Goal: Task Accomplishment & Management: Complete application form

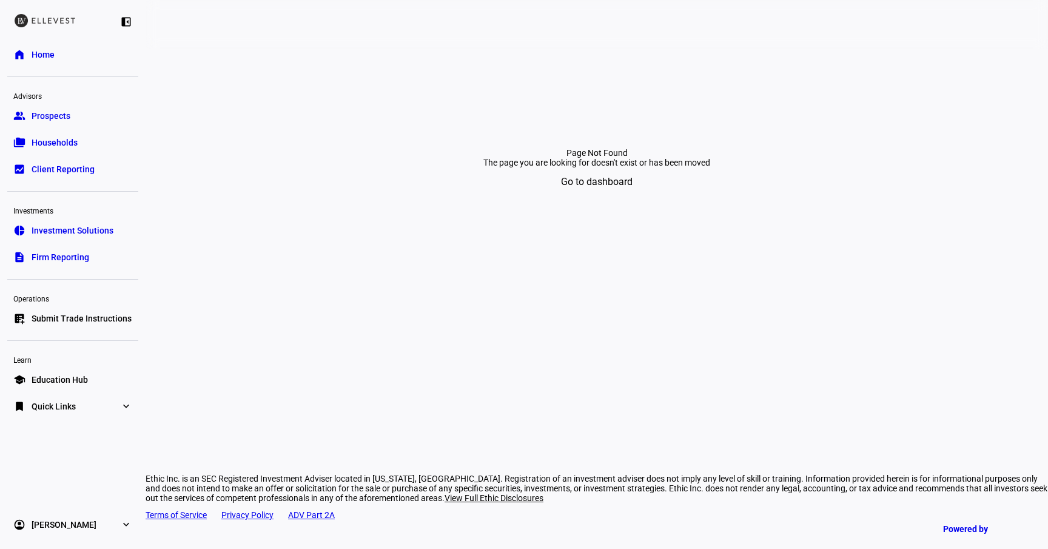
click at [74, 312] on span "Submit Trade Instructions" at bounding box center [82, 318] width 100 height 12
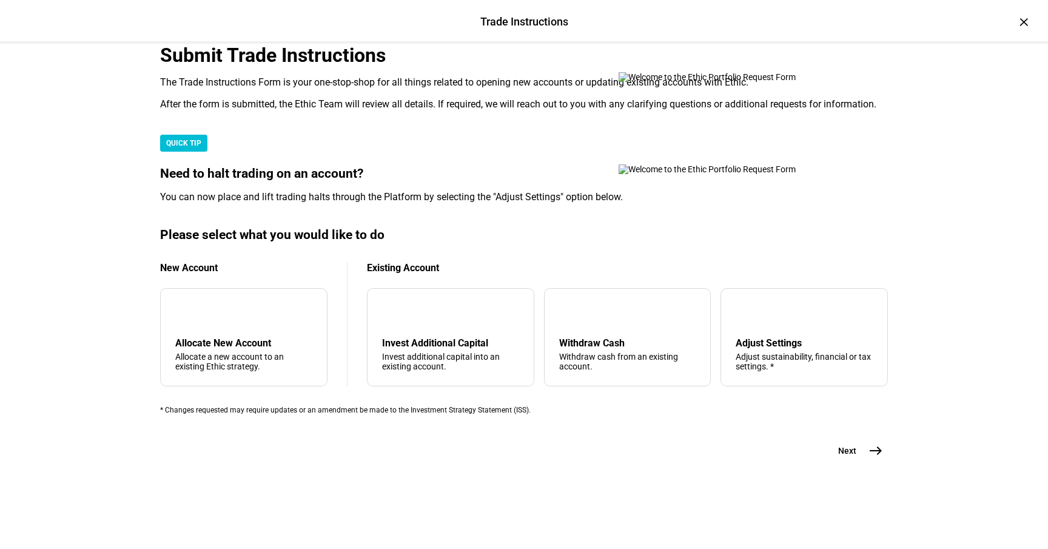
scroll to position [297, 0]
click at [641, 337] on div "Withdraw Cash" at bounding box center [627, 343] width 137 height 12
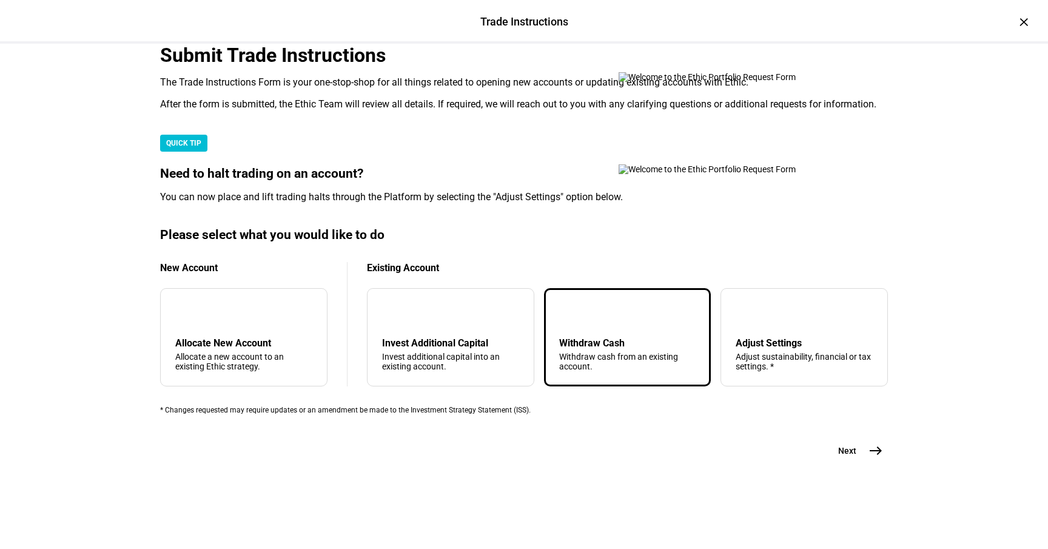
click at [850, 457] on span "Next" at bounding box center [847, 451] width 18 height 12
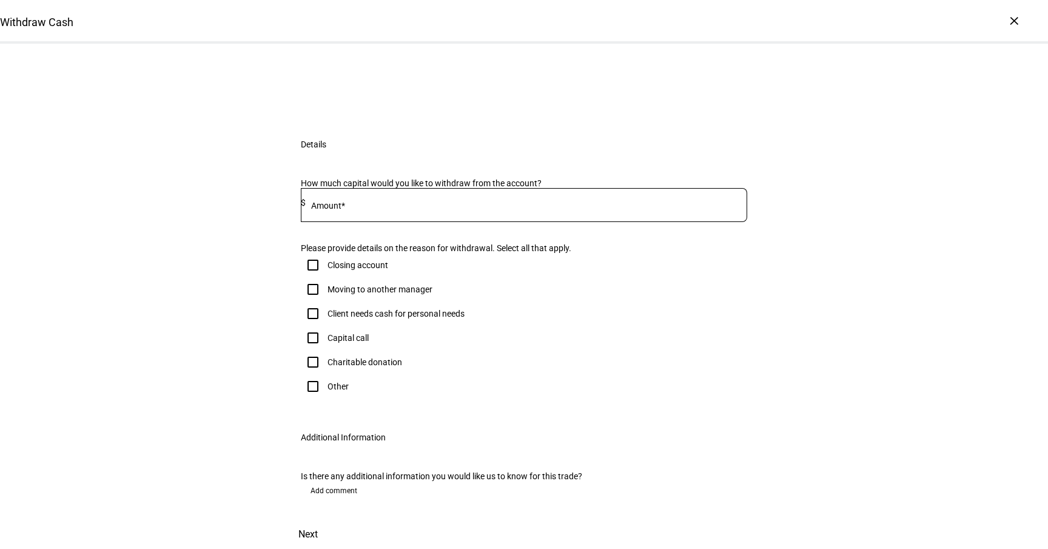
scroll to position [175, 0]
click at [390, 207] on input at bounding box center [527, 203] width 442 height 10
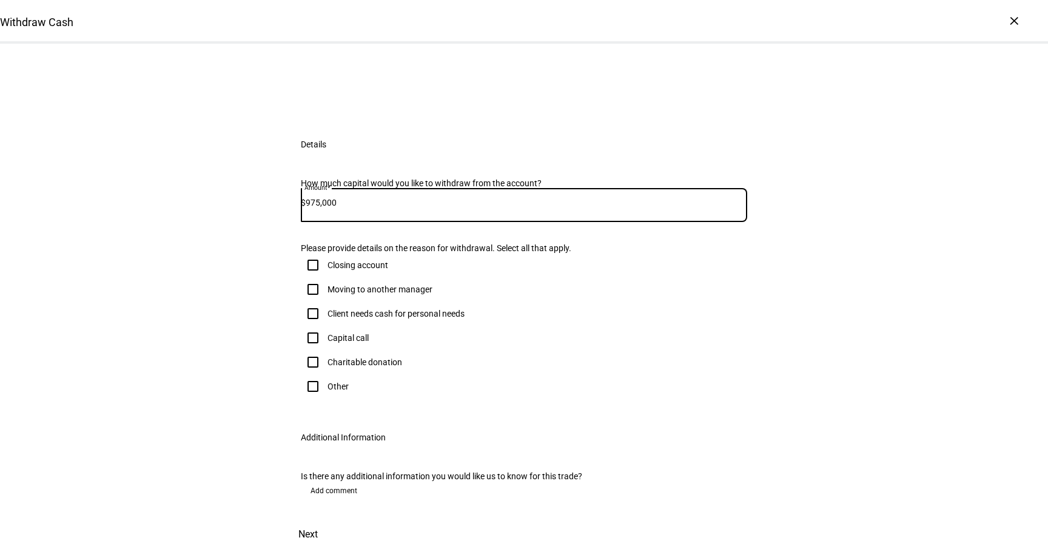
type input "975,000"
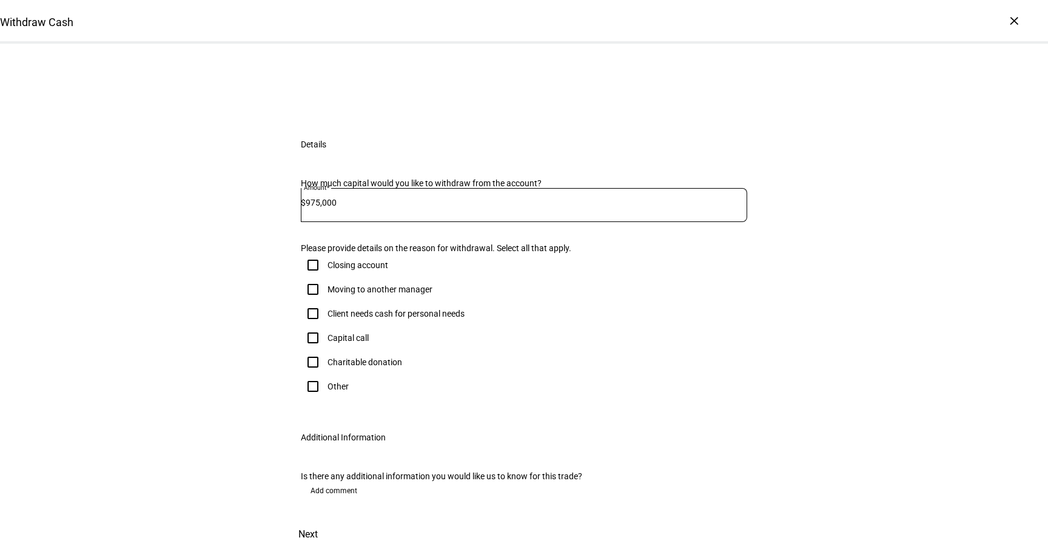
click at [361, 318] on div "Client needs cash for personal needs" at bounding box center [396, 314] width 137 height 10
click at [325, 326] on input "Client needs cash for personal needs" at bounding box center [313, 313] width 24 height 24
checkbox input "true"
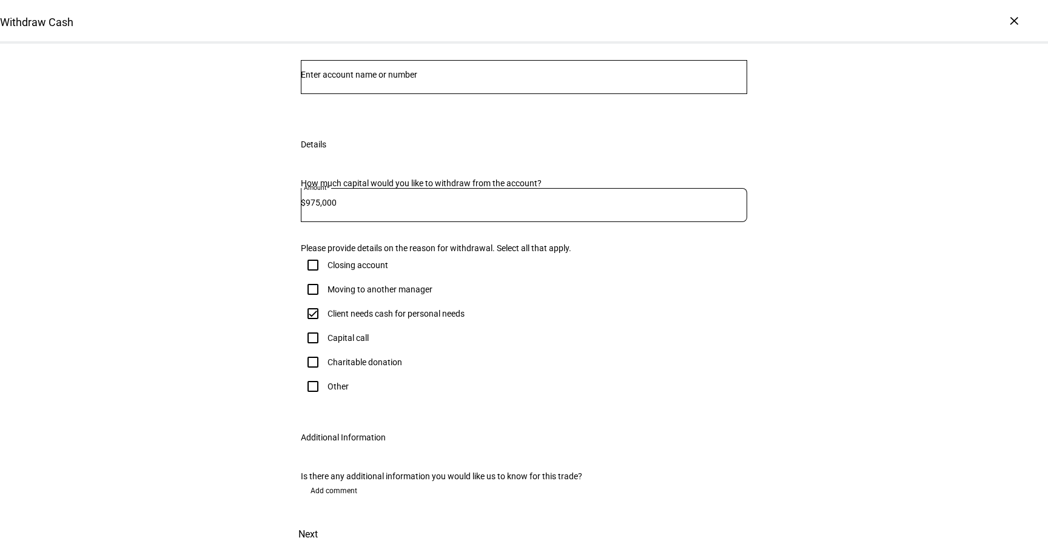
scroll to position [303, 0]
click at [337, 481] on span "Add comment" at bounding box center [334, 490] width 47 height 19
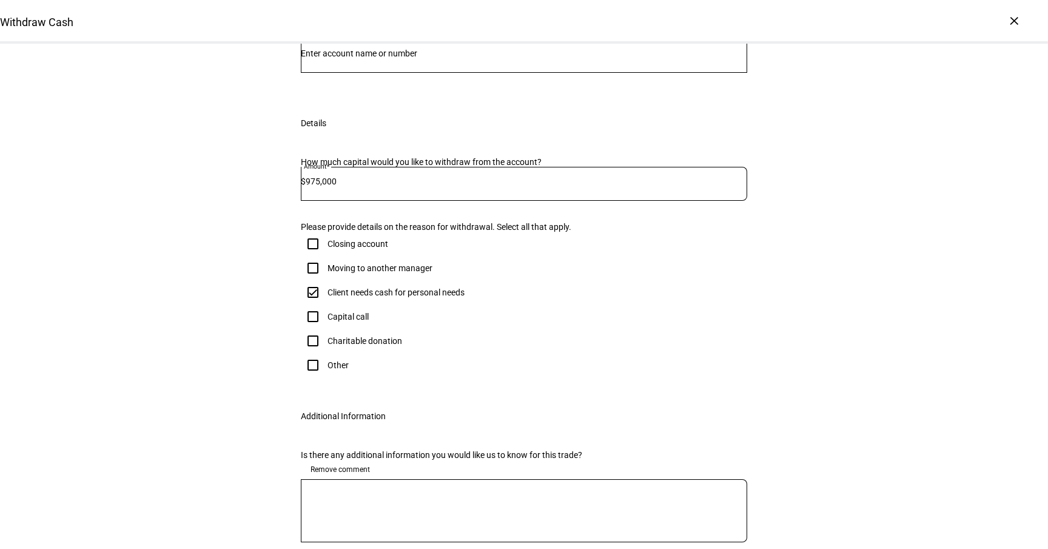
scroll to position [0, 0]
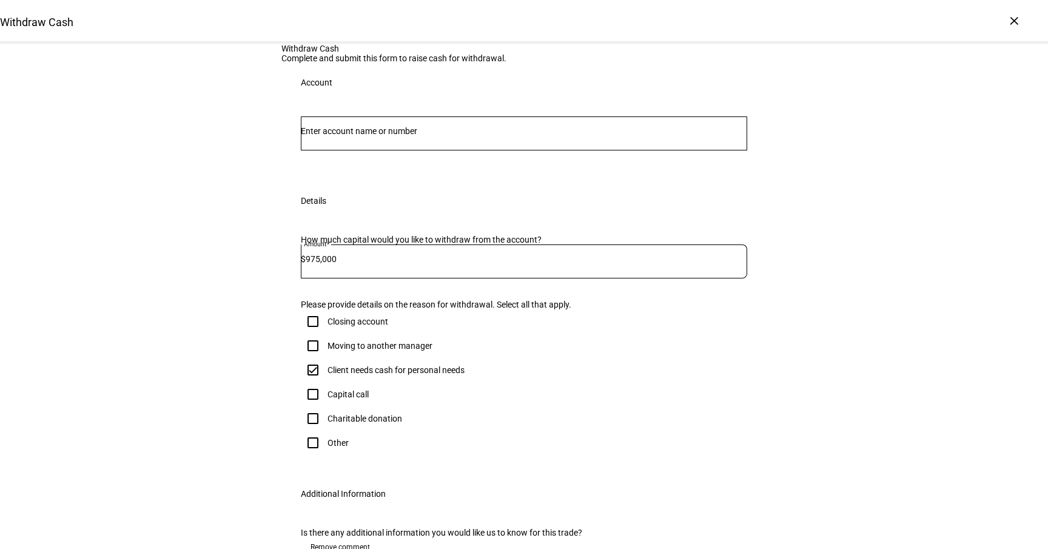
click at [458, 136] on input "Number" at bounding box center [524, 131] width 446 height 10
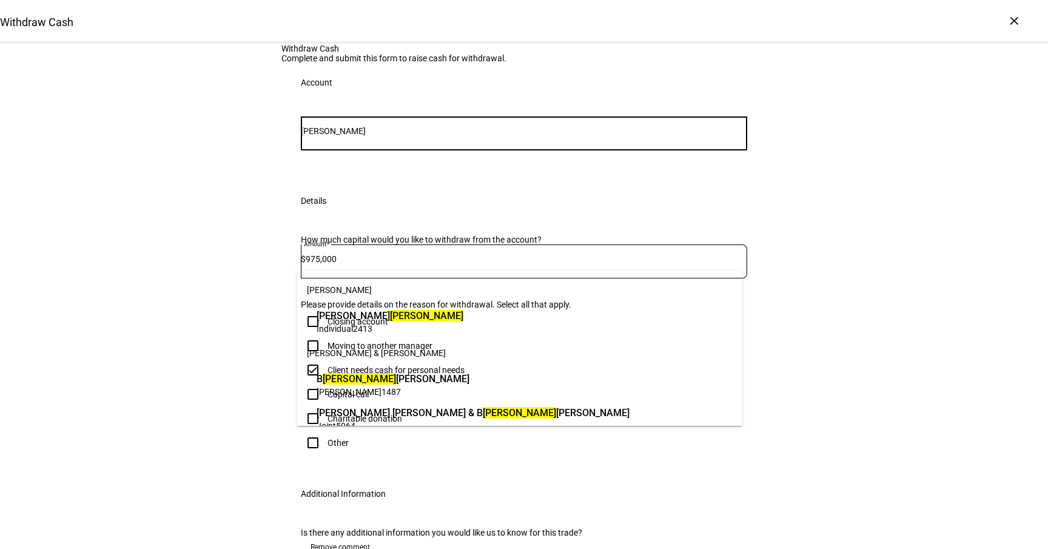
type input "[PERSON_NAME]"
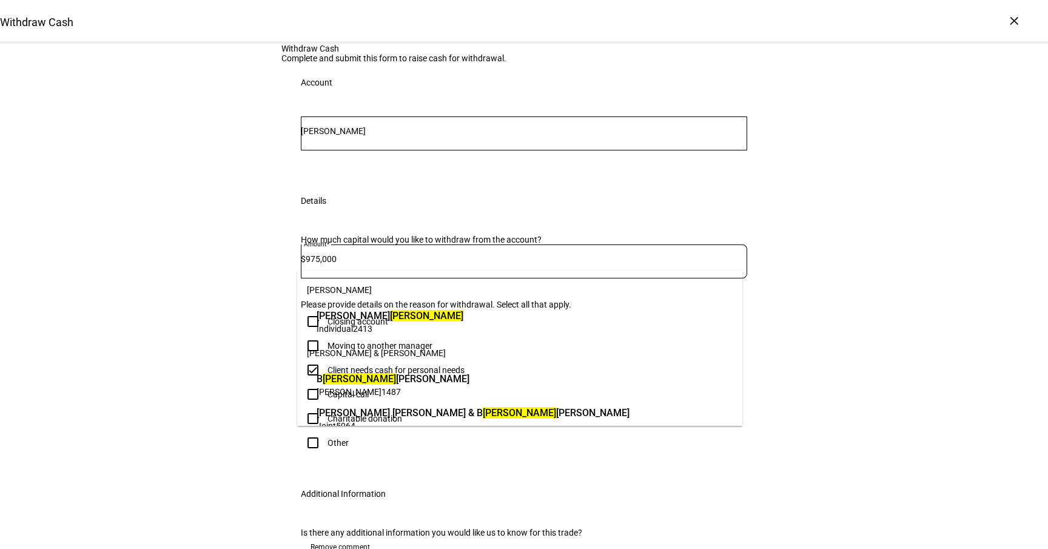
click at [452, 318] on span "[PERSON_NAME]" at bounding box center [390, 316] width 147 height 14
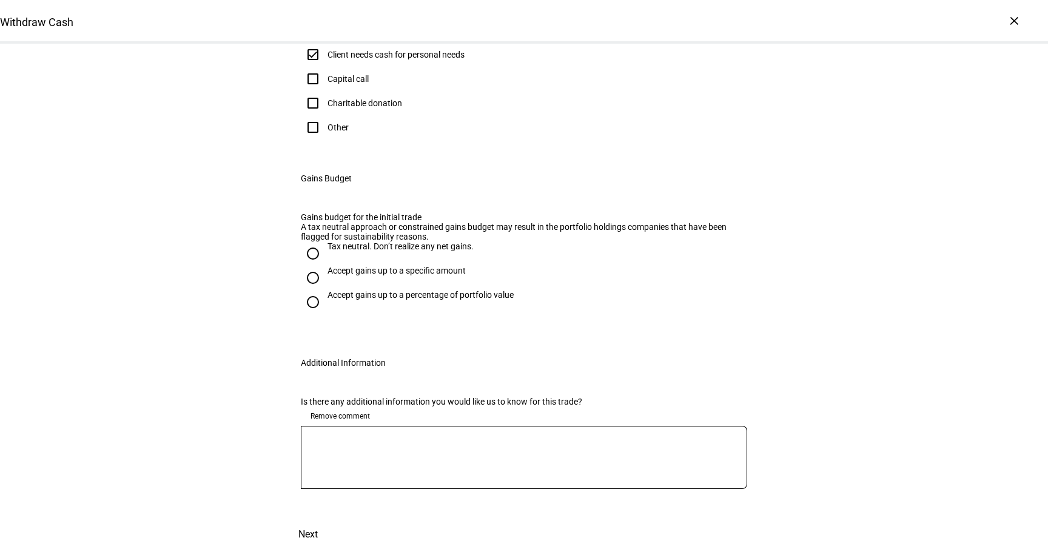
scroll to position [436, 0]
click at [398, 275] on div "Accept gains up to a specific amount" at bounding box center [397, 271] width 138 height 10
click at [325, 290] on input "Accept gains up to a specific amount" at bounding box center [313, 278] width 24 height 24
radio input "true"
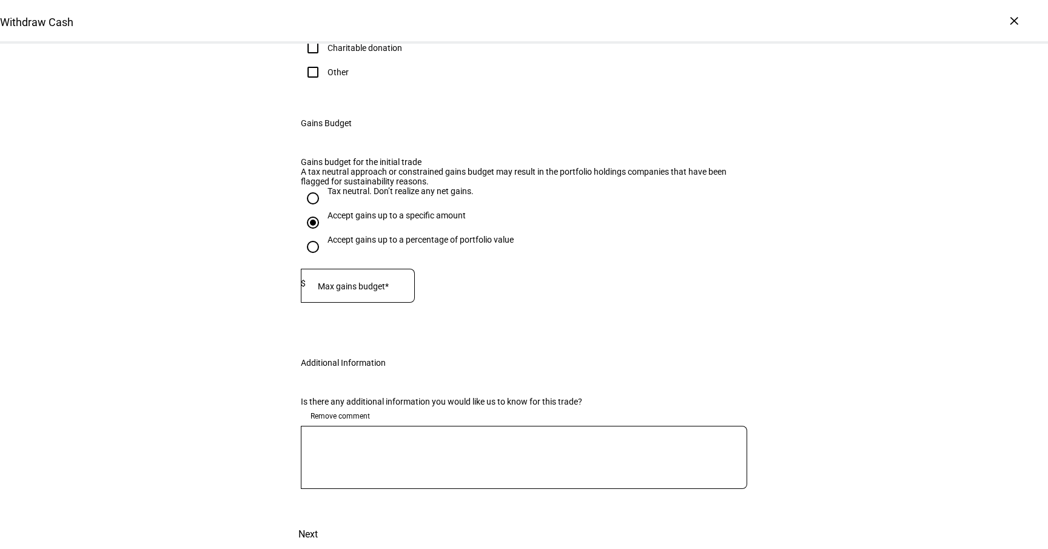
scroll to position [550, 0]
click at [391, 288] on input at bounding box center [360, 283] width 109 height 10
click at [372, 288] on input at bounding box center [360, 283] width 109 height 10
type input "580,000"
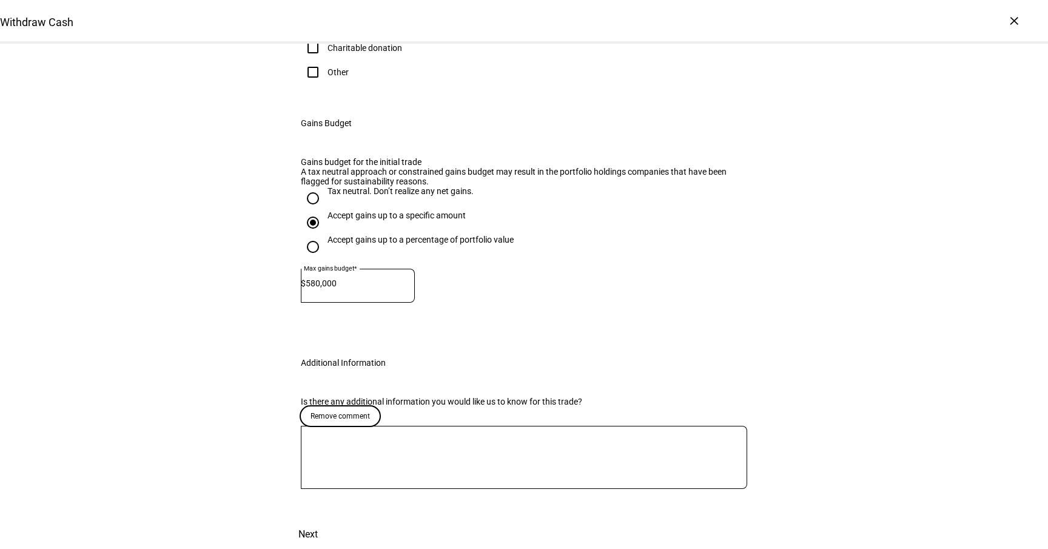
click at [408, 436] on textarea at bounding box center [524, 458] width 446 height 44
type textarea "P"
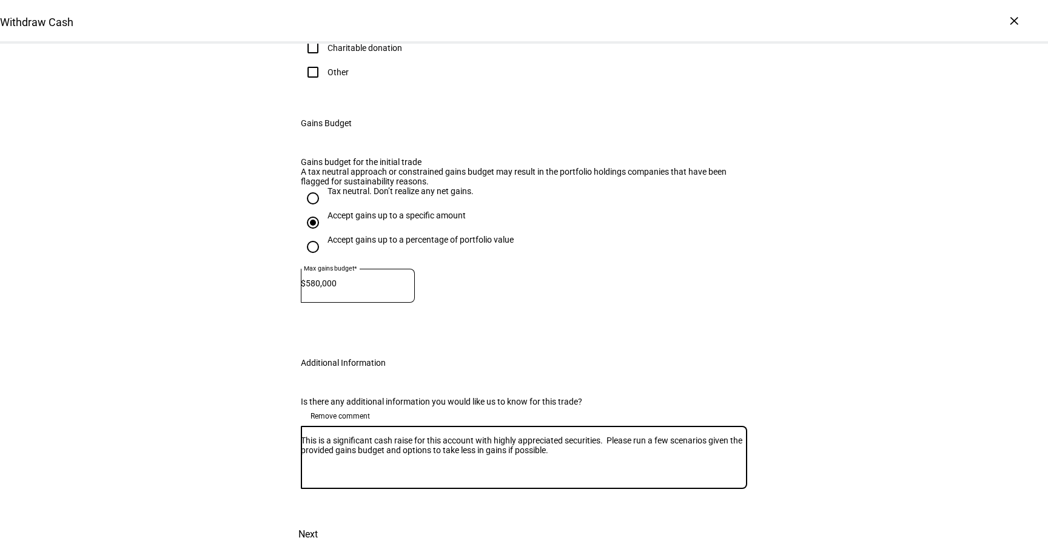
type textarea "This is a significant cash raise for this account with highly appreciated secur…"
click at [318, 520] on span "Next" at bounding box center [307, 534] width 19 height 29
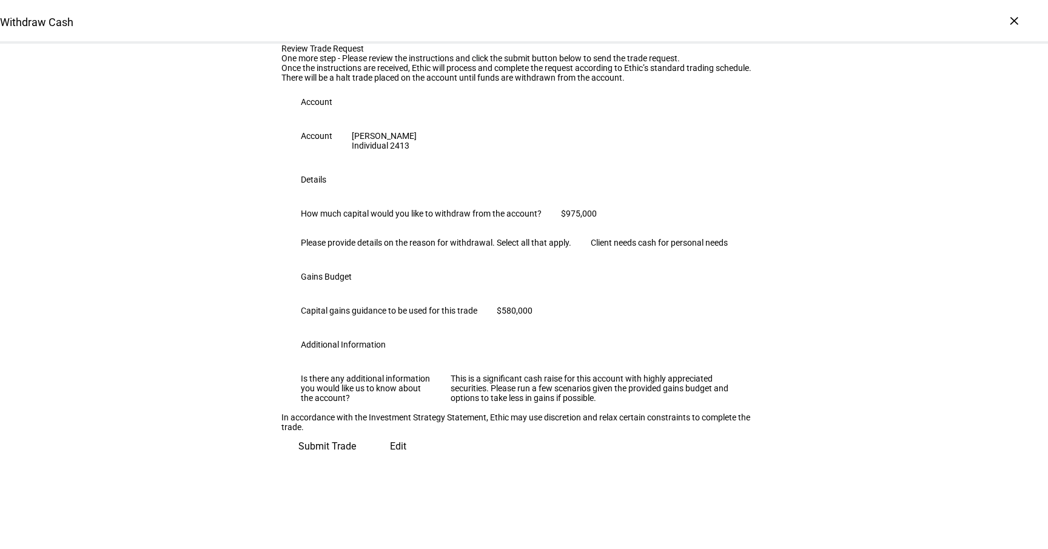
scroll to position [255, 0]
click at [356, 461] on span "Submit Trade" at bounding box center [327, 446] width 58 height 29
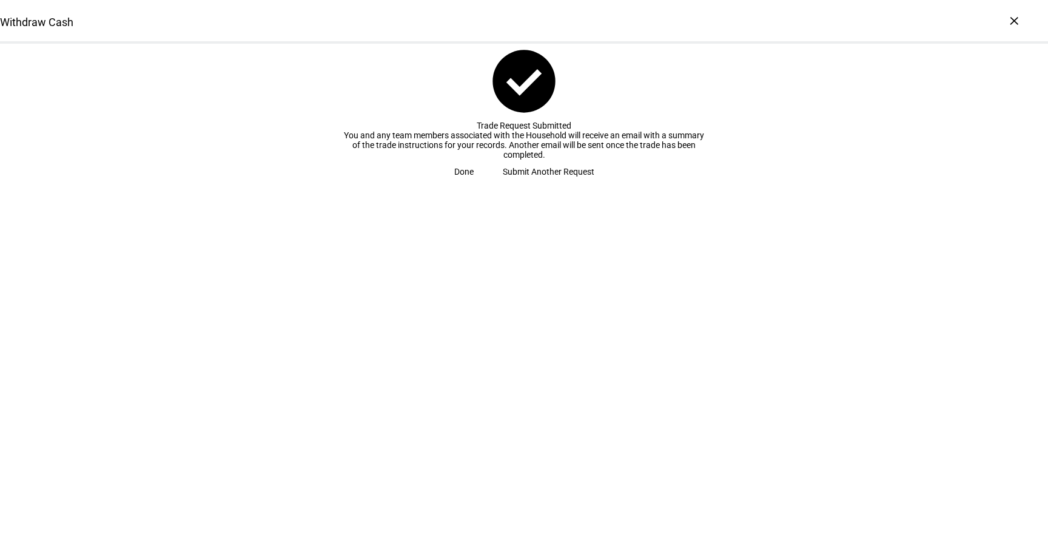
click at [474, 184] on span "Done" at bounding box center [463, 172] width 19 height 24
